Goal: Register for event/course

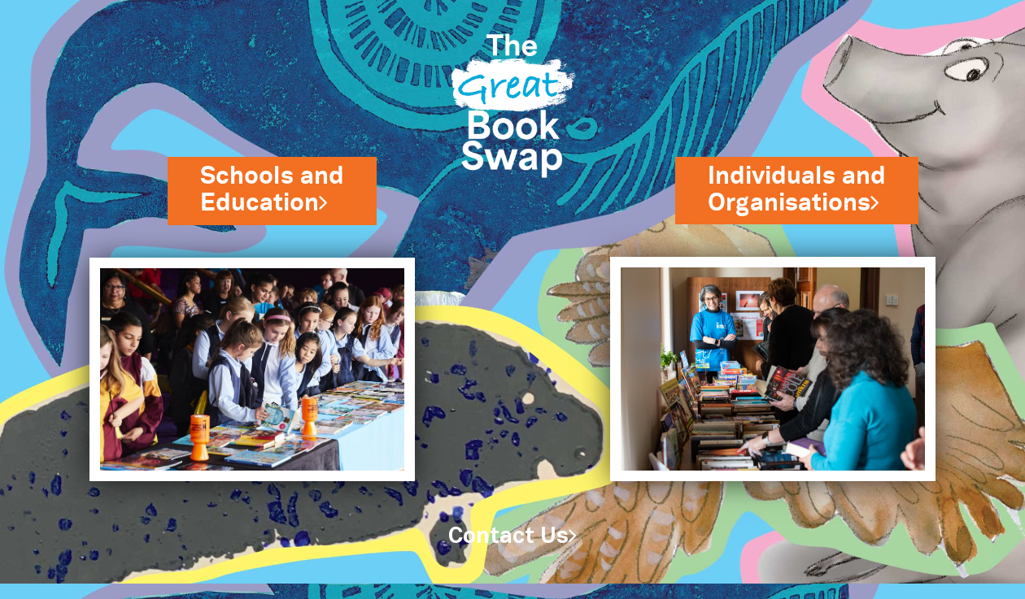
scroll to position [16, 0]
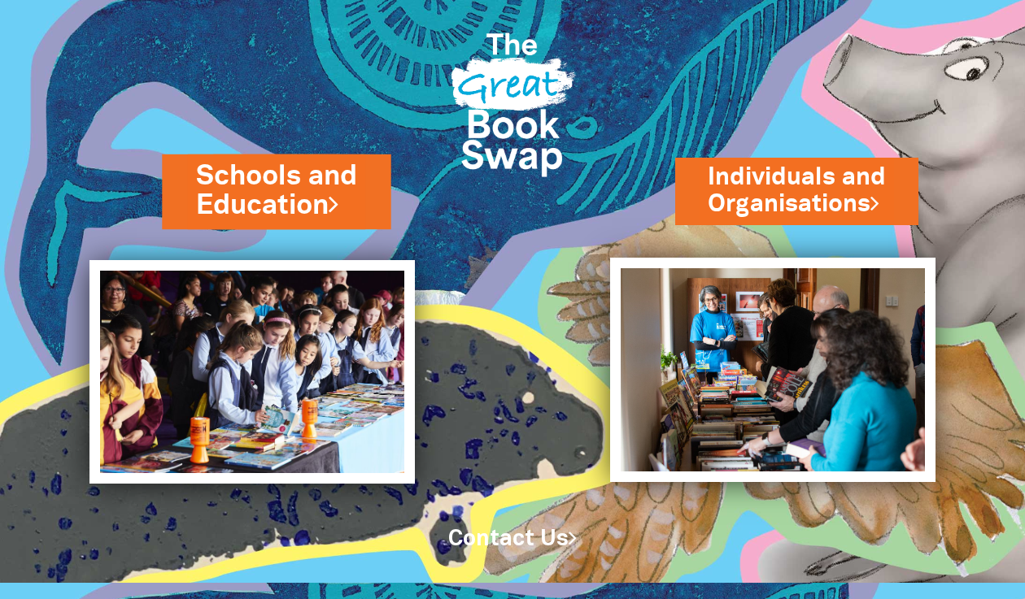
click at [255, 188] on link "Schools and Education" at bounding box center [276, 191] width 160 height 68
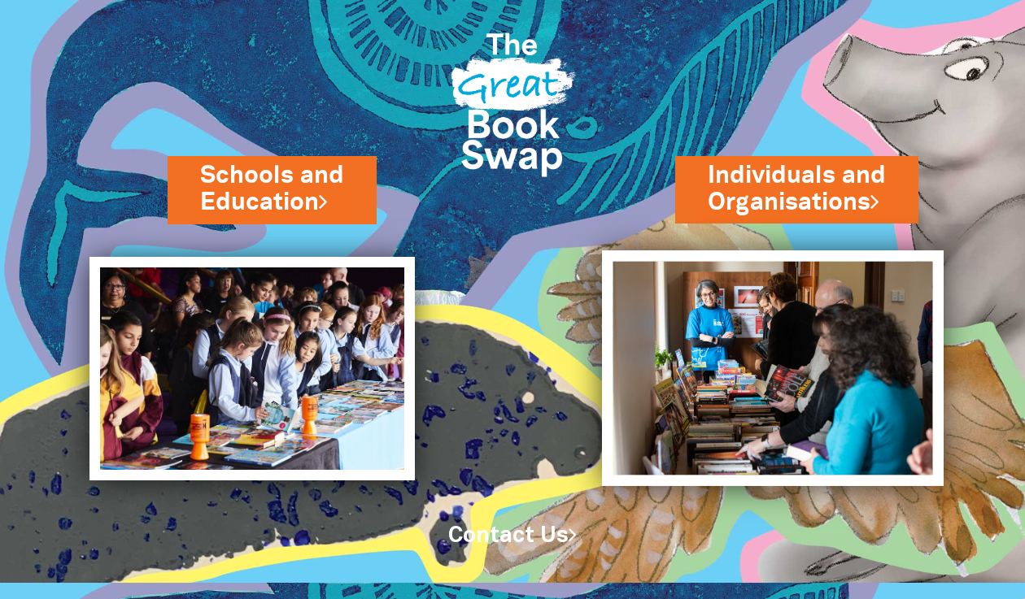
click at [786, 324] on img at bounding box center [773, 368] width 342 height 235
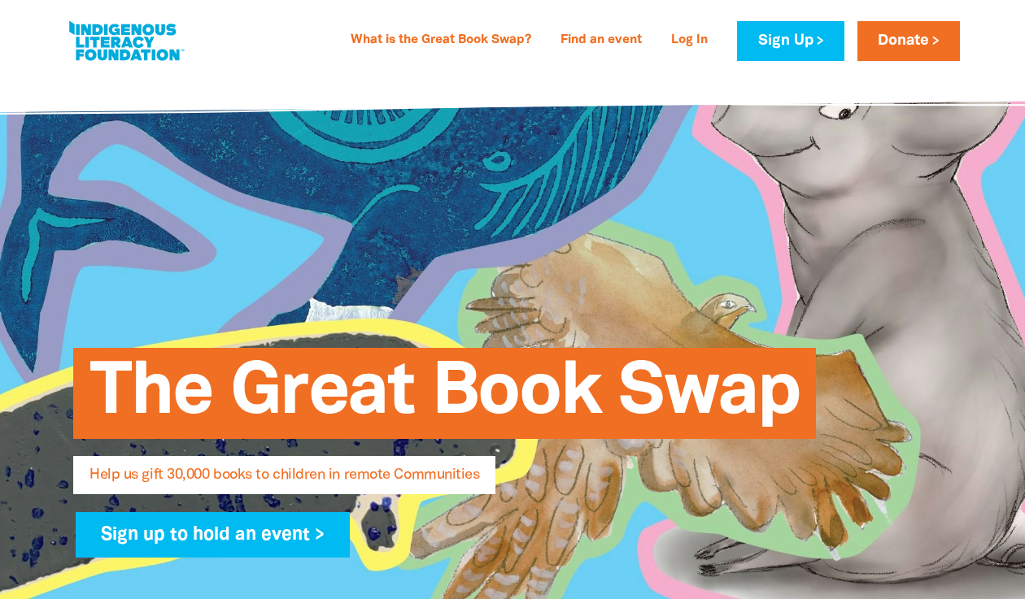
select select "AU"
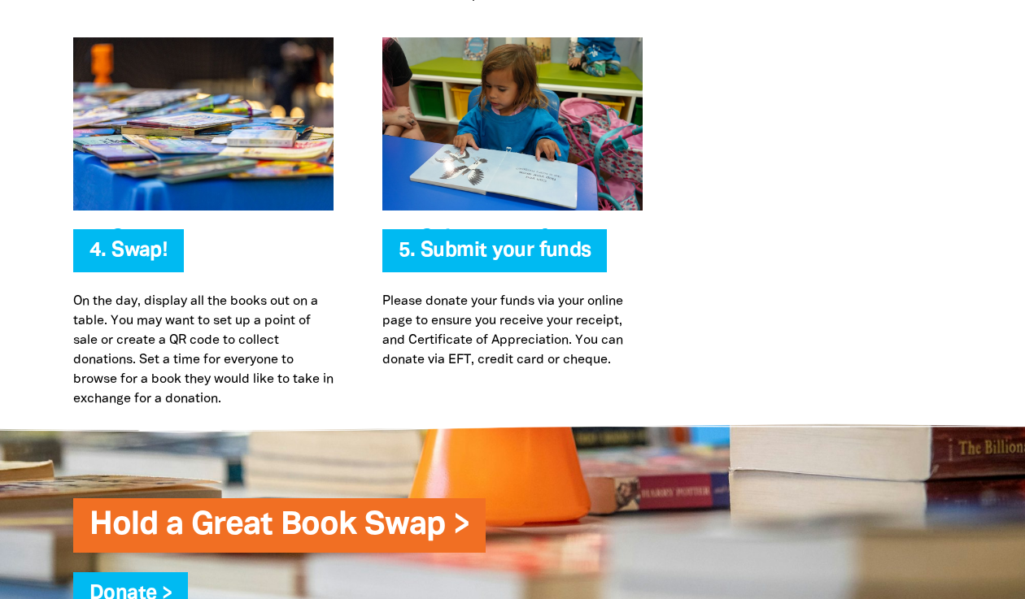
scroll to position [3774, 0]
